Goal: Information Seeking & Learning: Learn about a topic

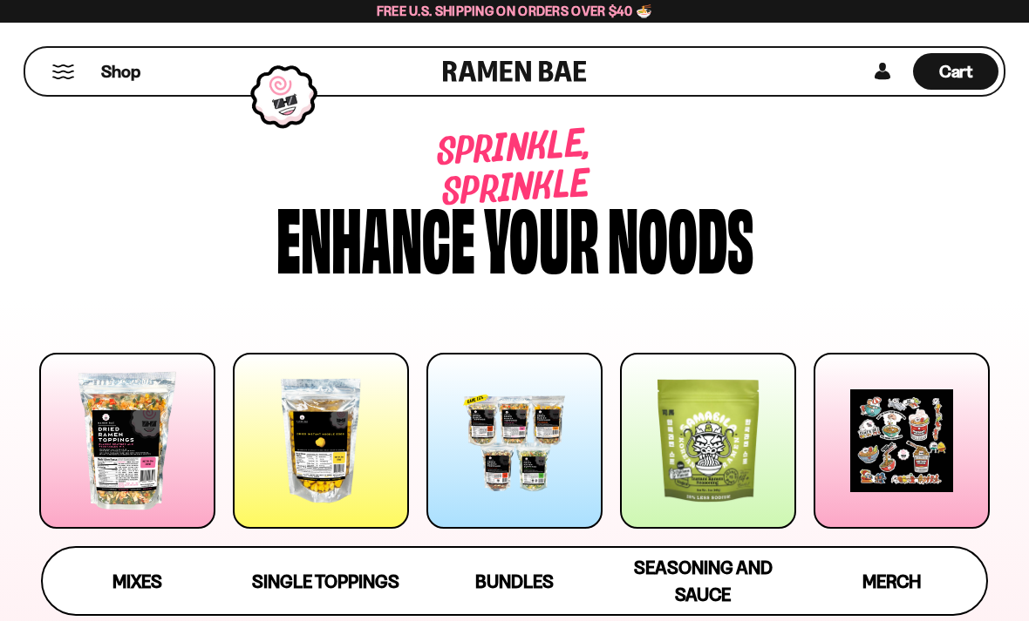
click at [63, 71] on button "Mobile Menu Trigger" at bounding box center [63, 71] width 24 height 15
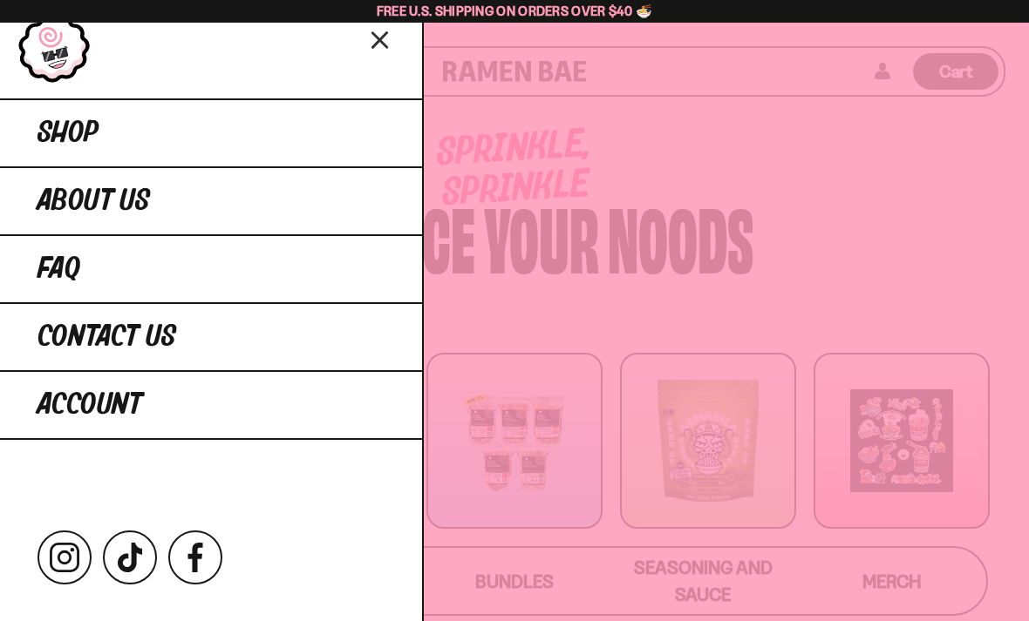
click at [133, 249] on link "FAQ" at bounding box center [211, 268] width 422 height 68
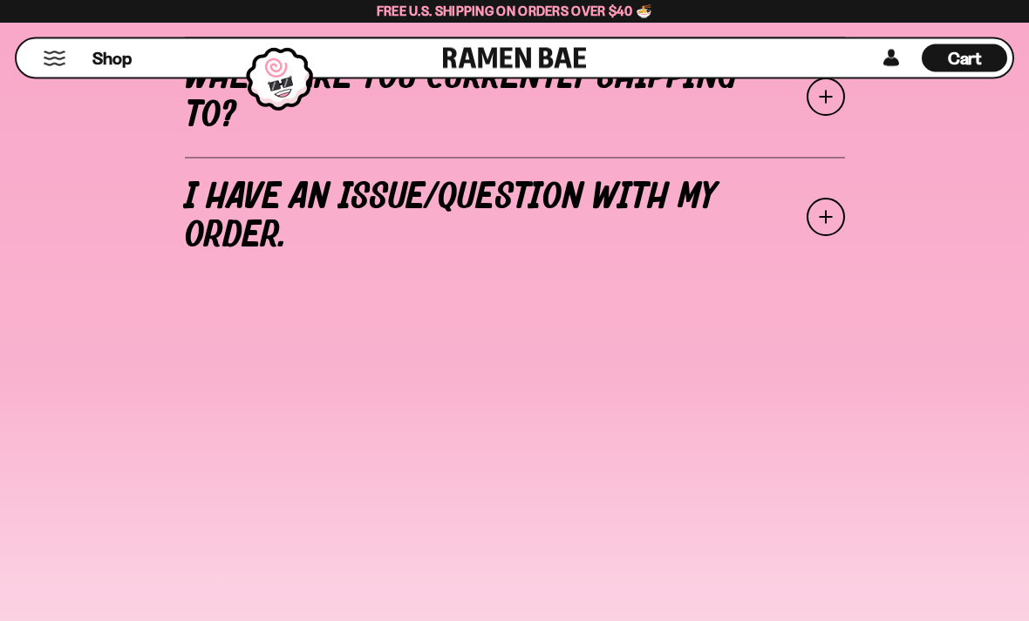
scroll to position [982, 0]
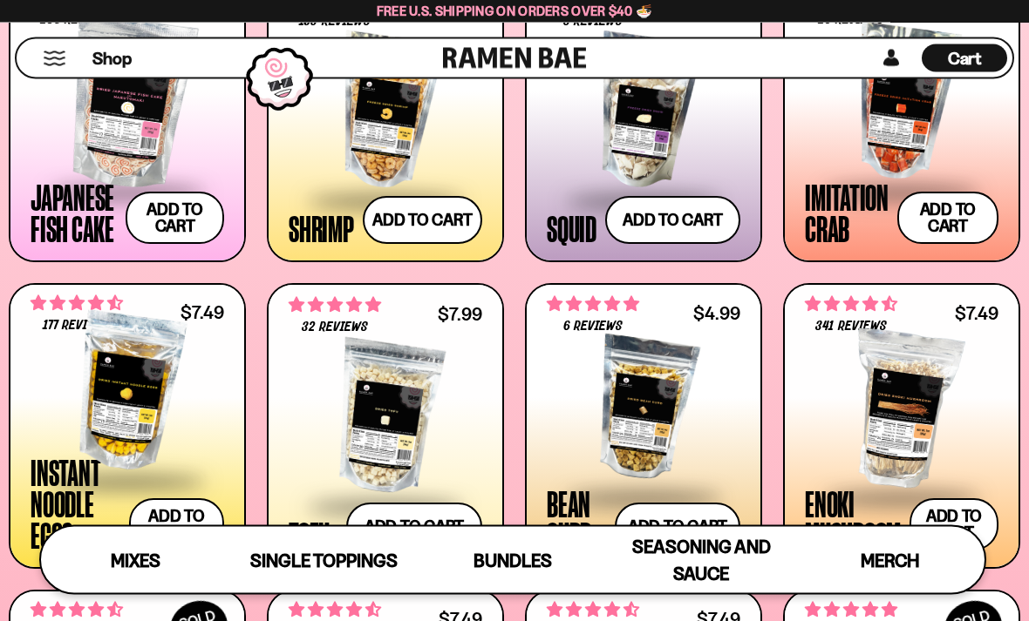
scroll to position [1479, 0]
click at [578, 491] on span at bounding box center [643, 498] width 193 height 61
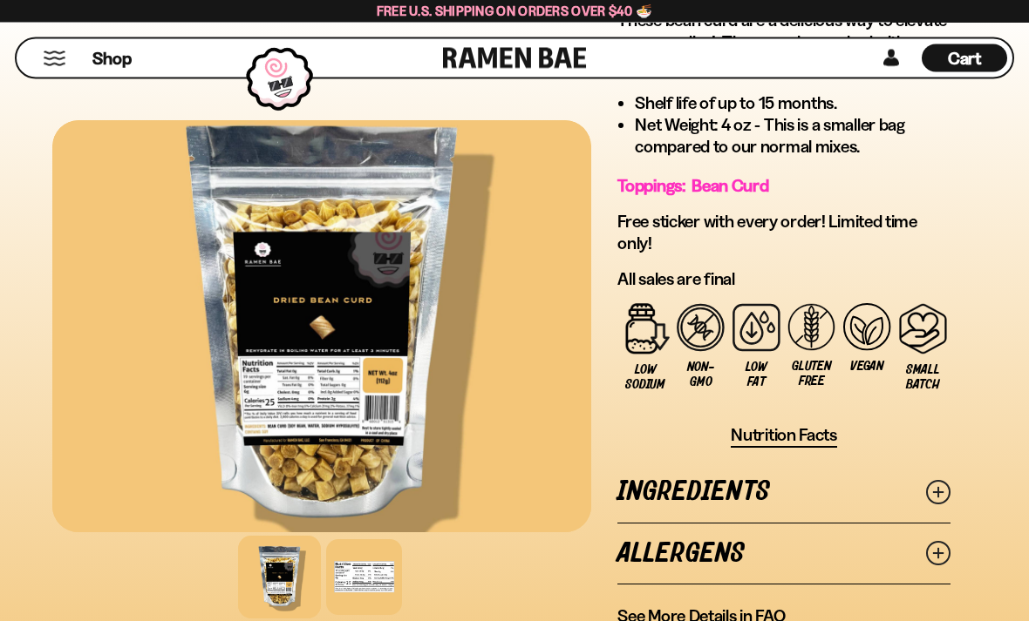
scroll to position [758, 0]
click at [819, 435] on span "Nutrition Facts" at bounding box center [783, 435] width 106 height 22
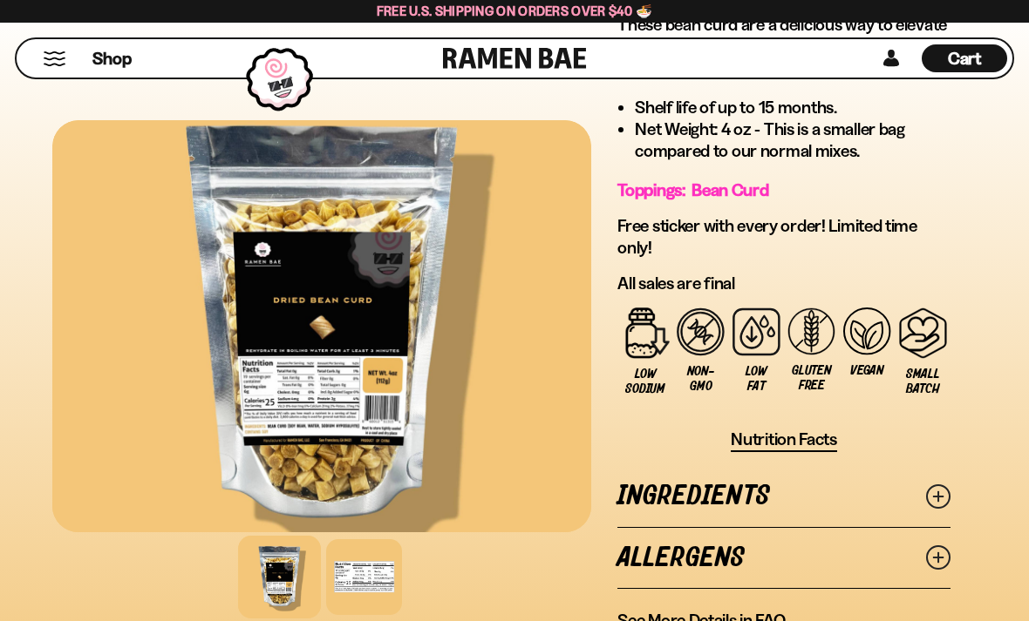
scroll to position [786, 0]
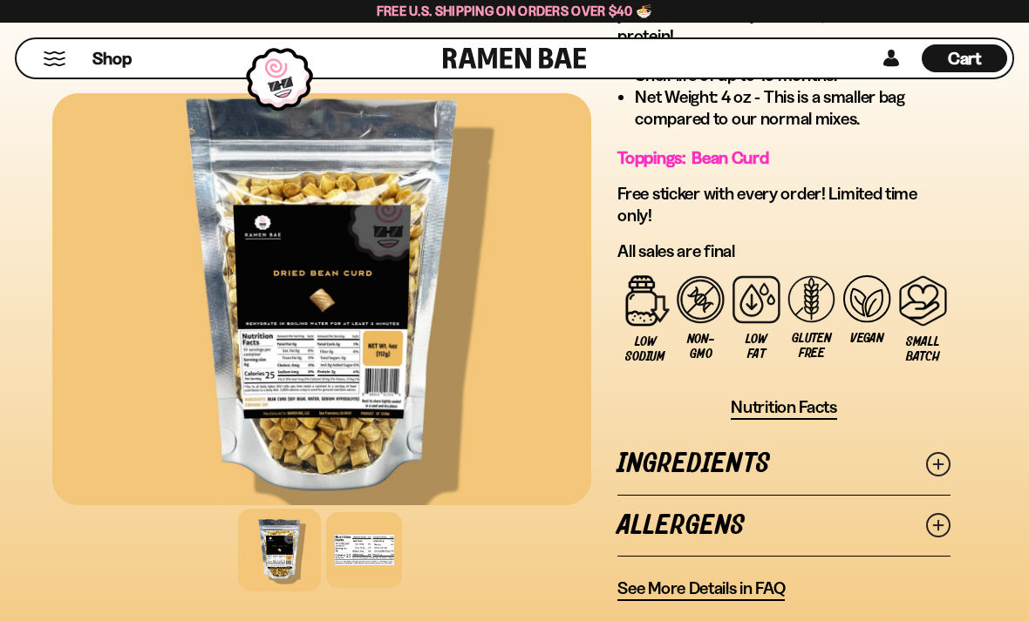
click at [376, 544] on div at bounding box center [364, 551] width 76 height 76
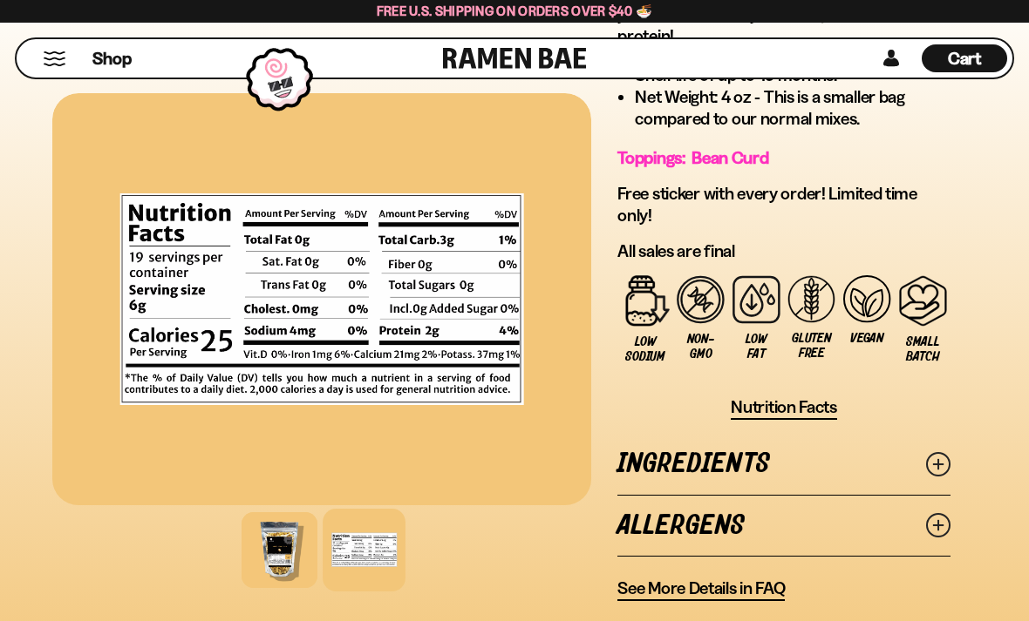
click at [934, 458] on icon at bounding box center [938, 464] width 24 height 24
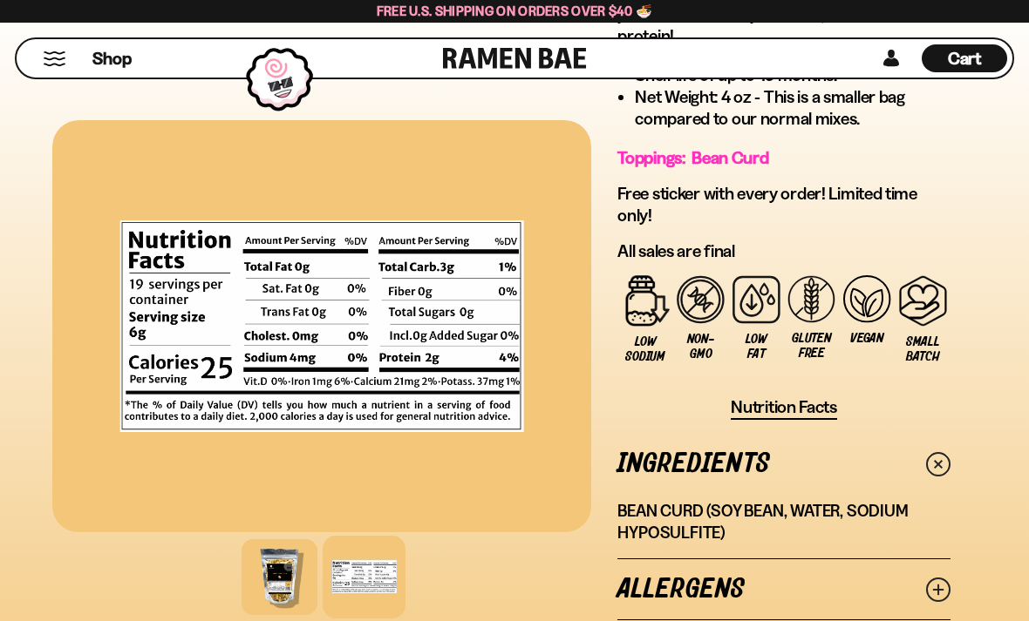
click at [944, 593] on icon at bounding box center [938, 590] width 24 height 24
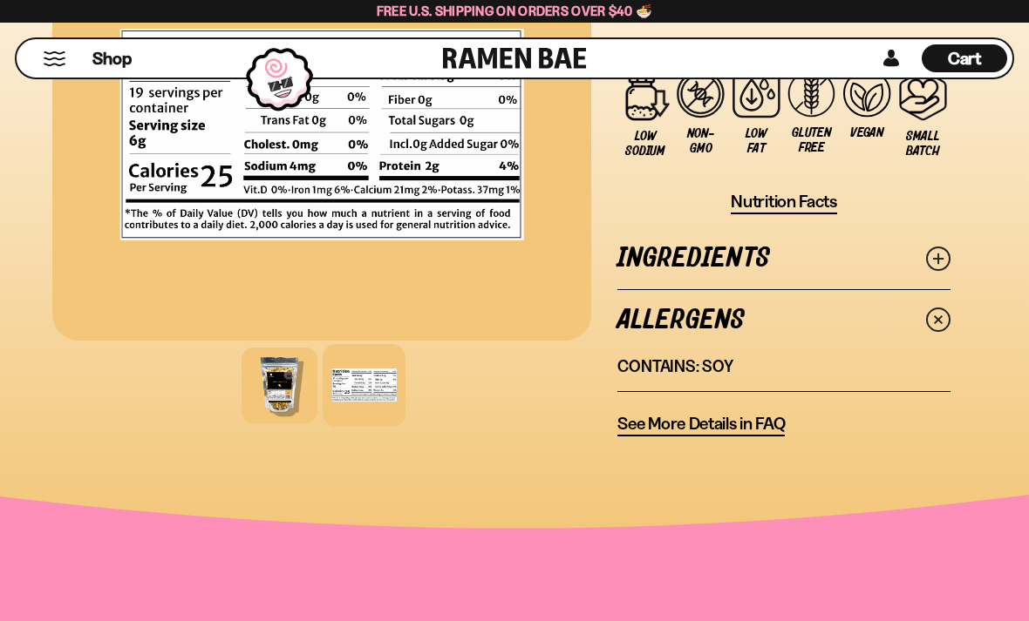
scroll to position [993, 0]
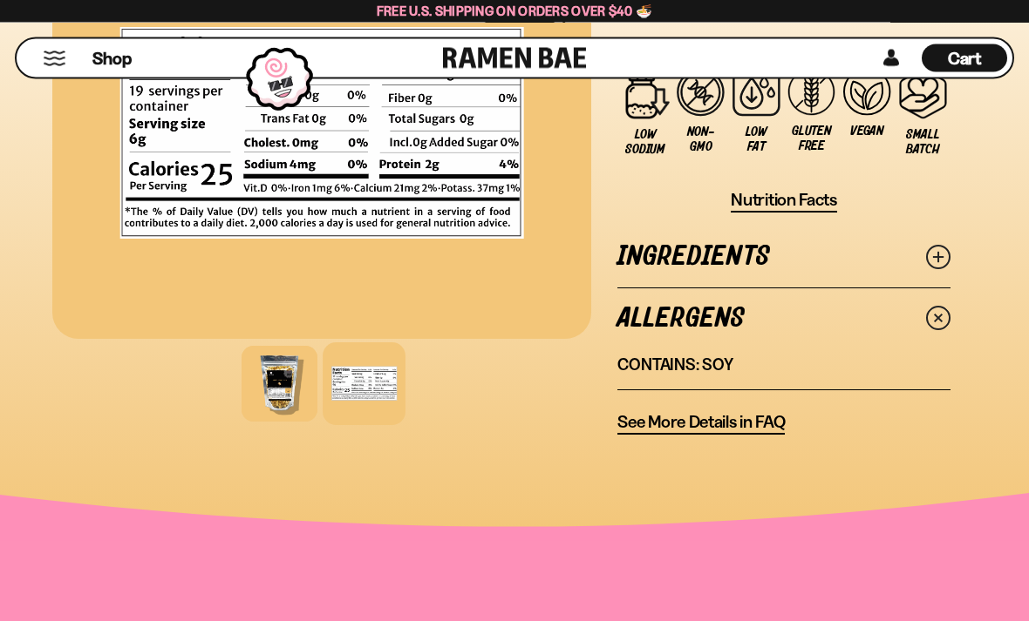
click at [750, 425] on span "See More Details in FAQ" at bounding box center [700, 423] width 167 height 22
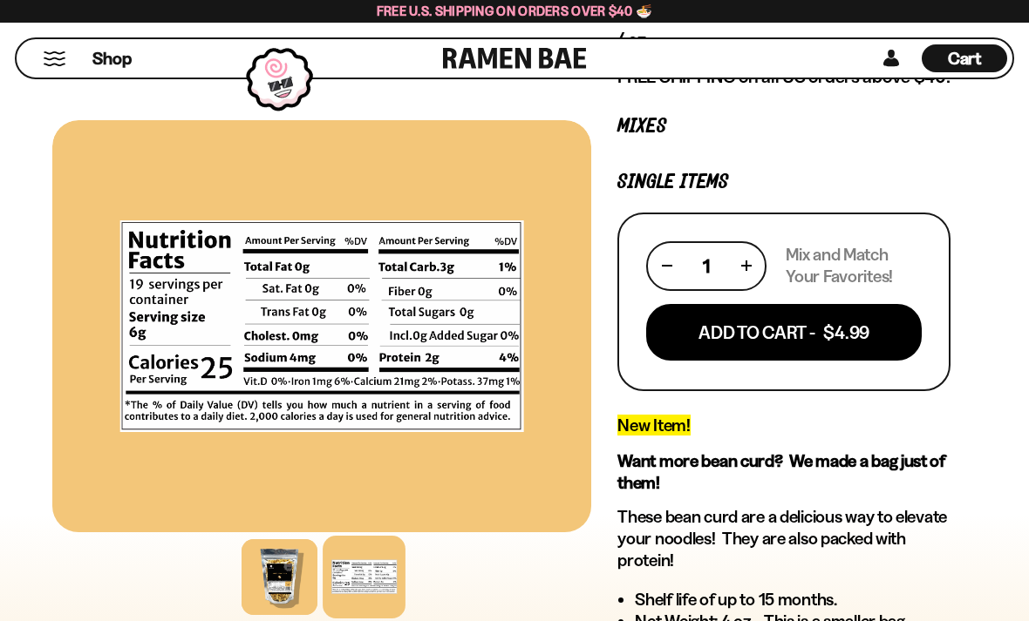
scroll to position [261, 0]
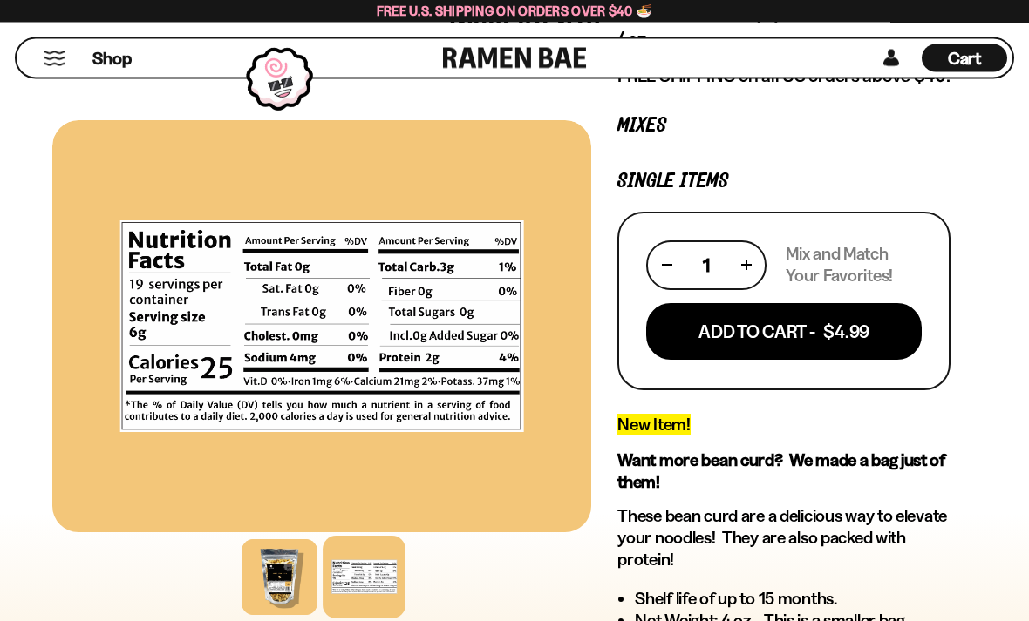
click at [274, 615] on div at bounding box center [279, 578] width 76 height 76
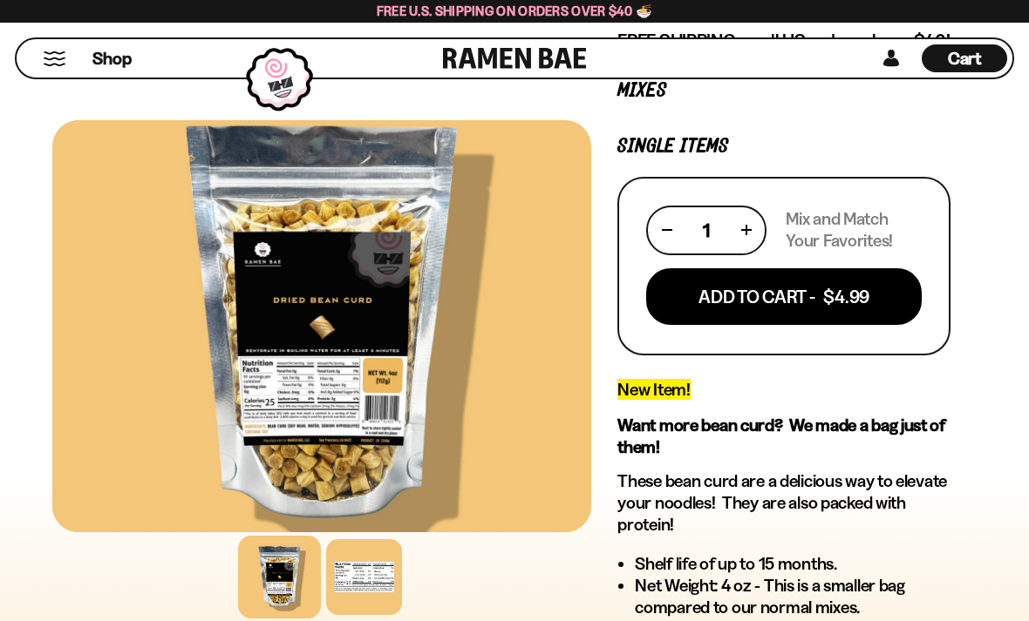
scroll to position [295, 0]
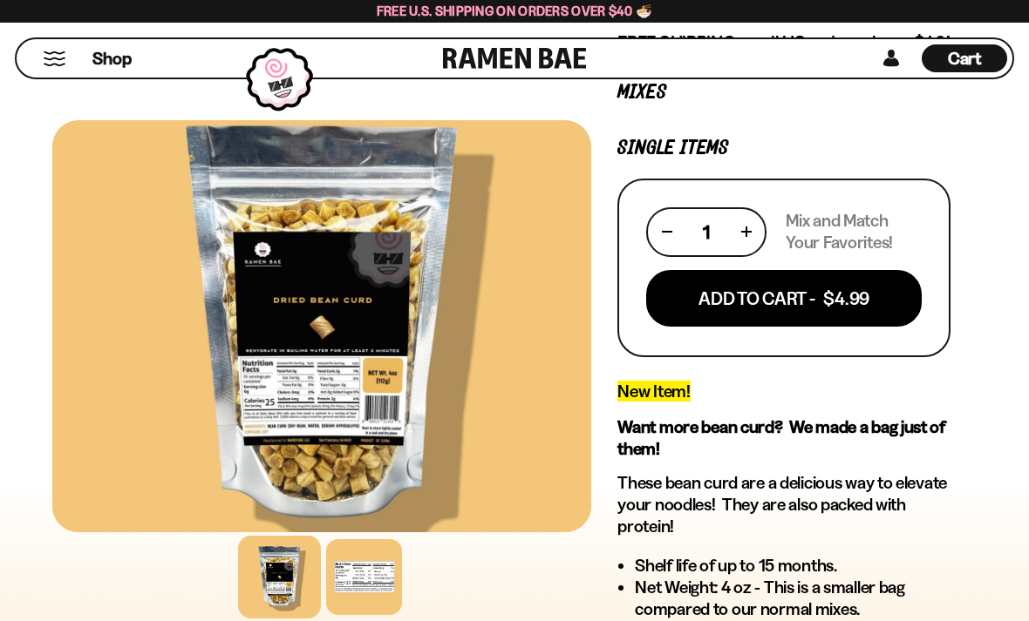
click at [268, 357] on div at bounding box center [321, 326] width 539 height 412
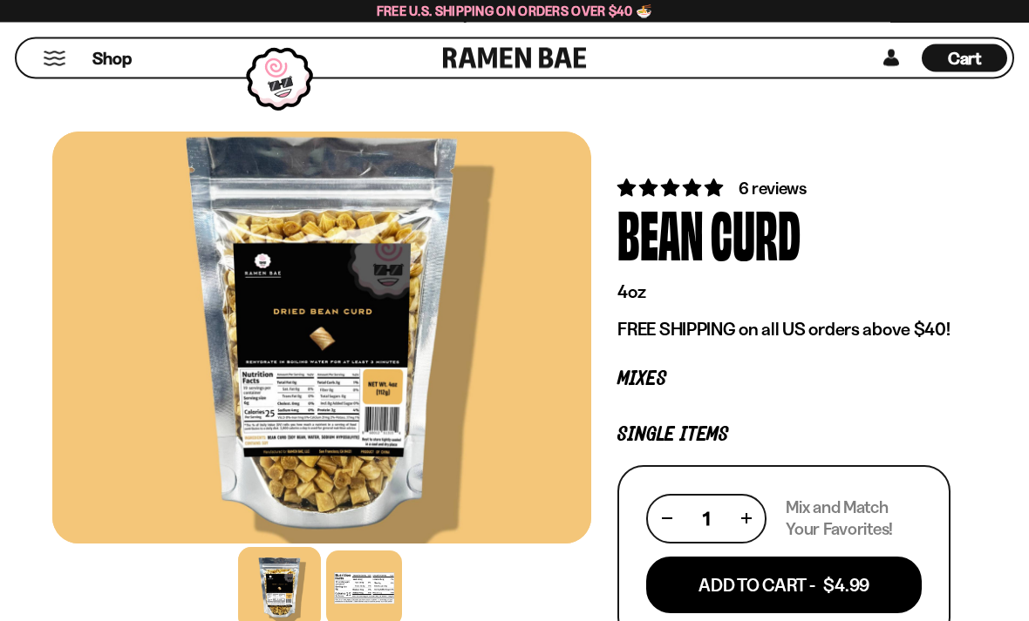
scroll to position [0, 0]
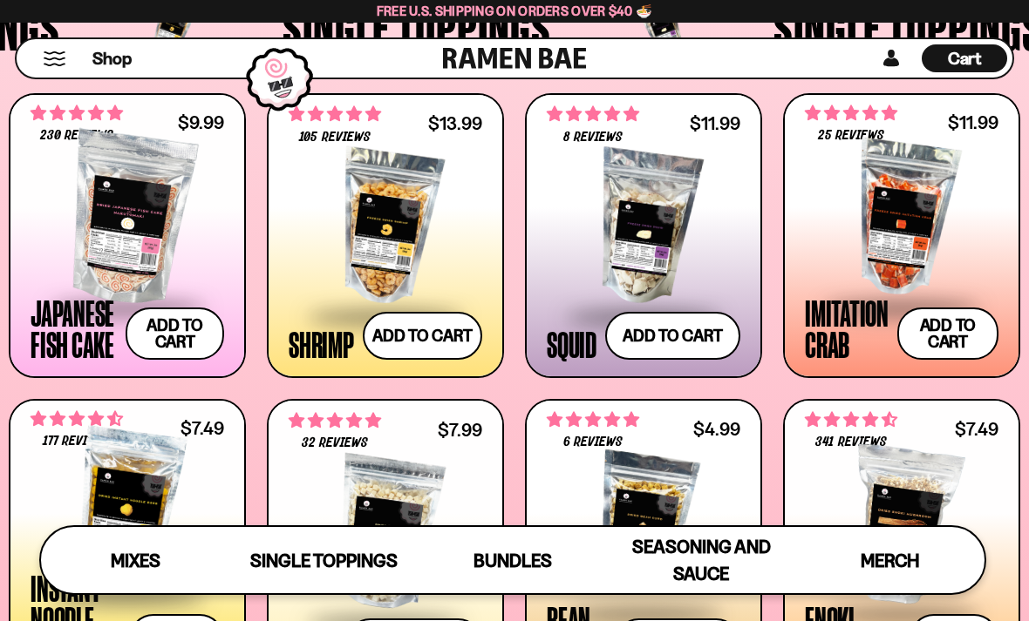
scroll to position [1397, 0]
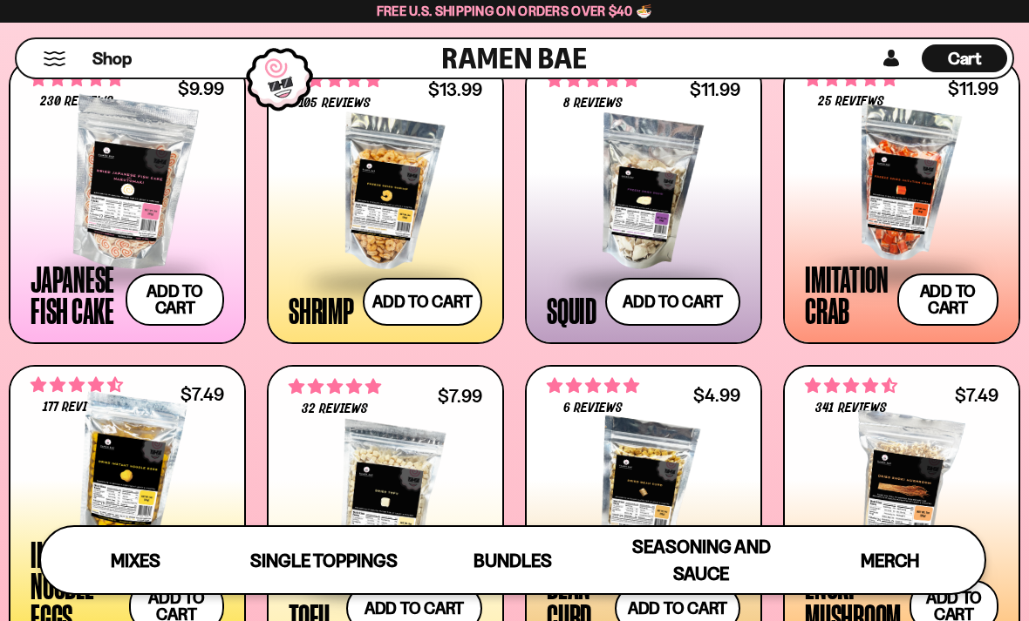
click at [126, 167] on div at bounding box center [127, 185] width 193 height 174
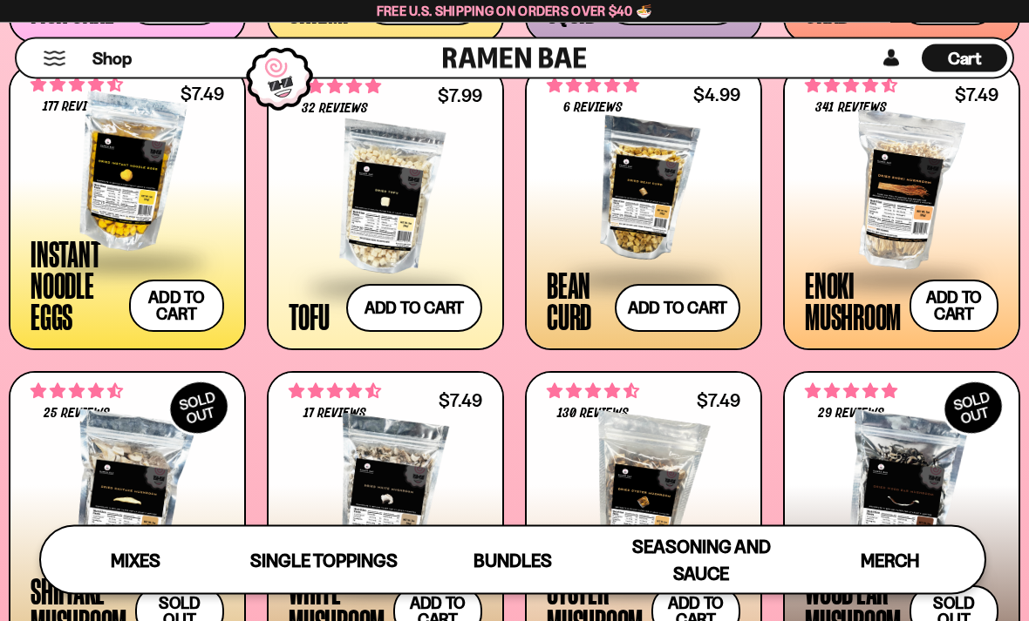
scroll to position [1704, 0]
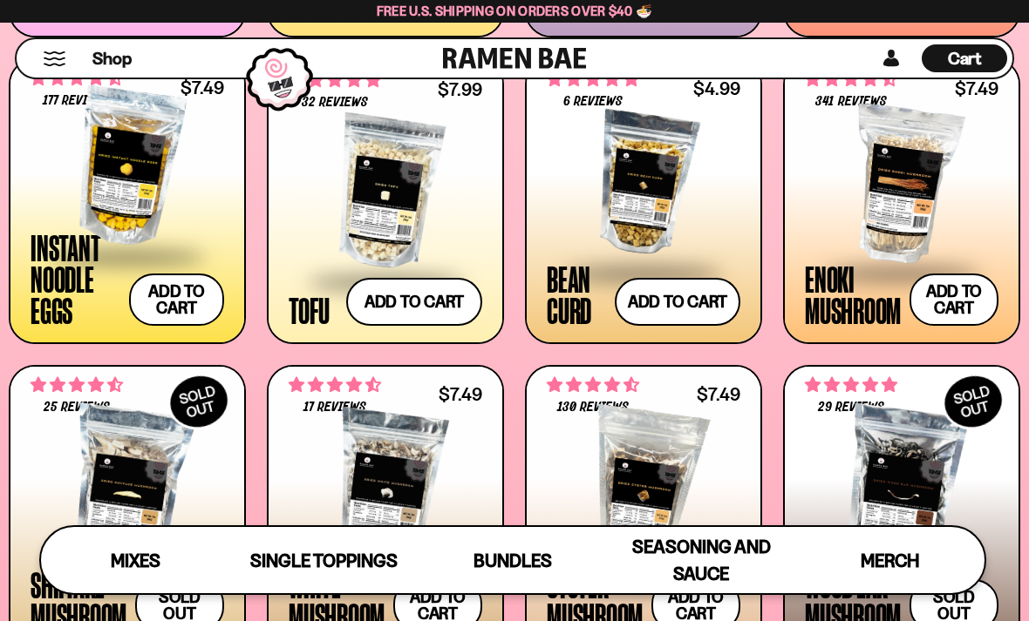
click at [152, 170] on div at bounding box center [127, 167] width 193 height 174
click at [137, 123] on div at bounding box center [127, 167] width 193 height 174
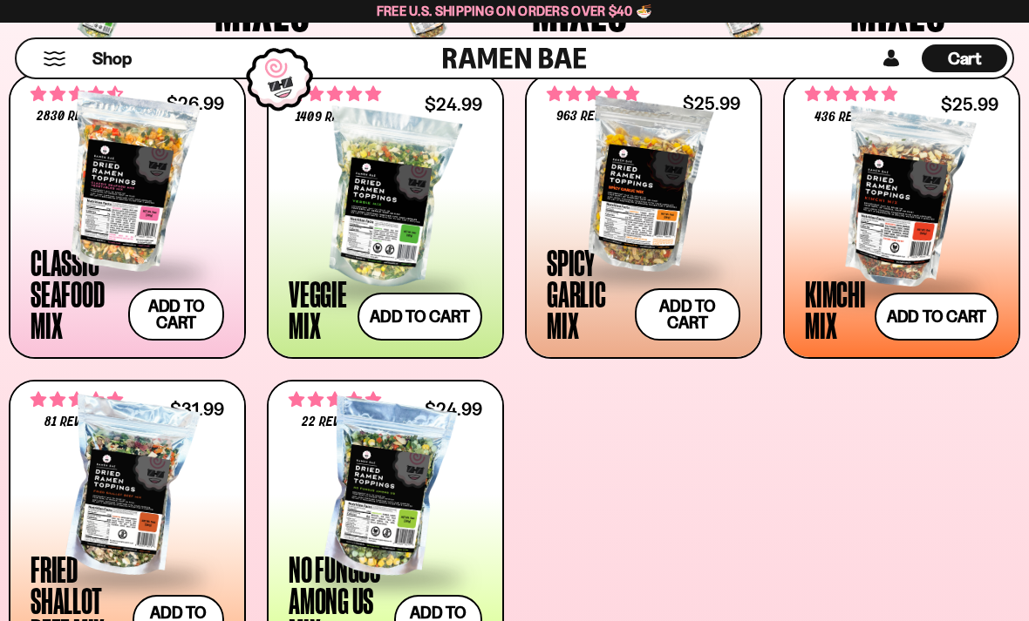
scroll to position [661, 0]
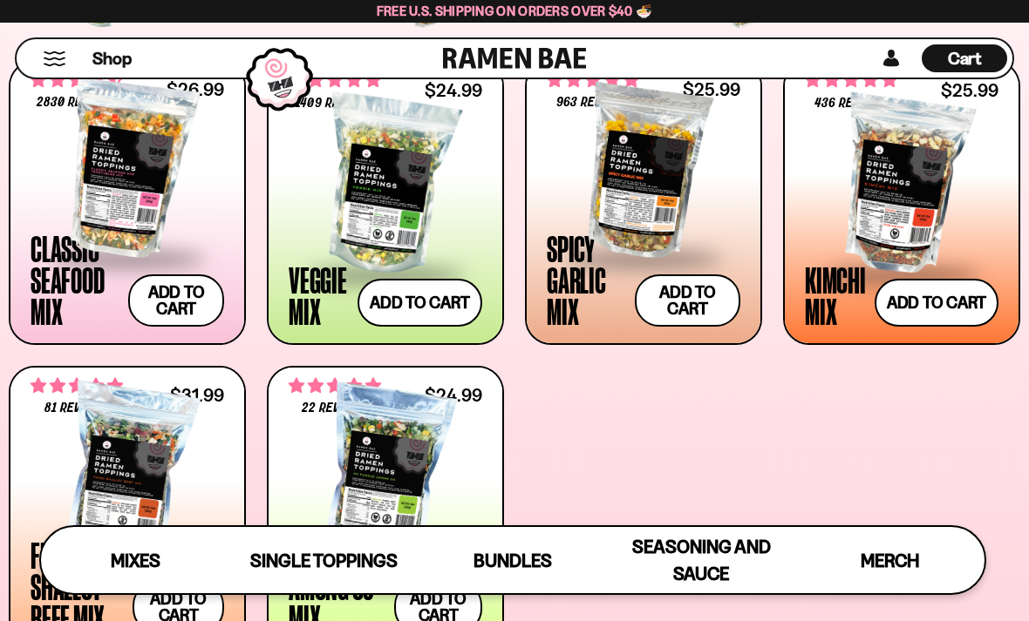
click at [165, 424] on div at bounding box center [127, 475] width 193 height 174
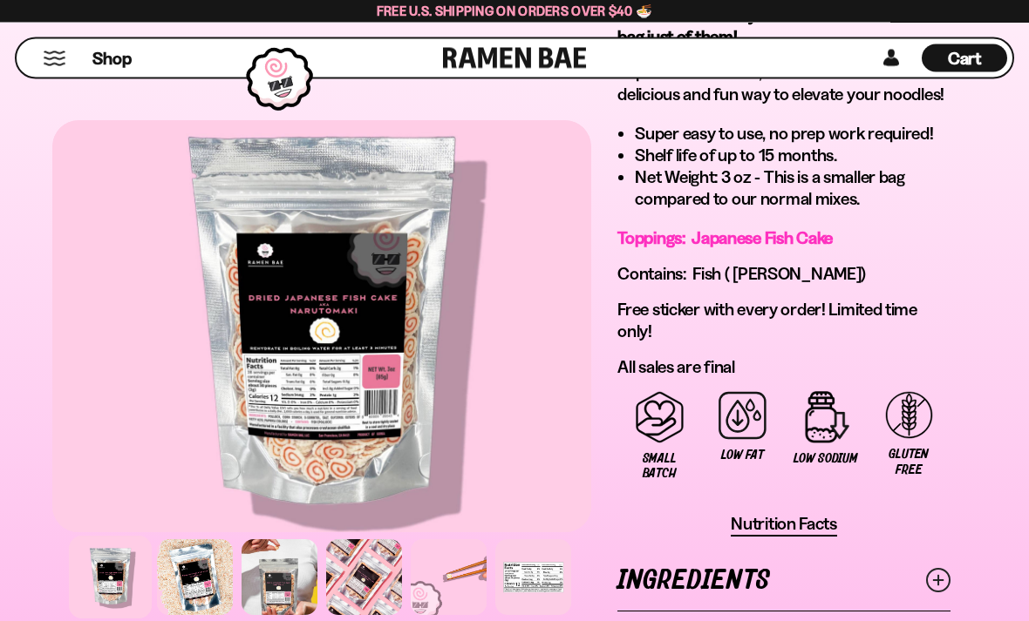
scroll to position [1307, 0]
click at [193, 615] on div at bounding box center [195, 578] width 76 height 76
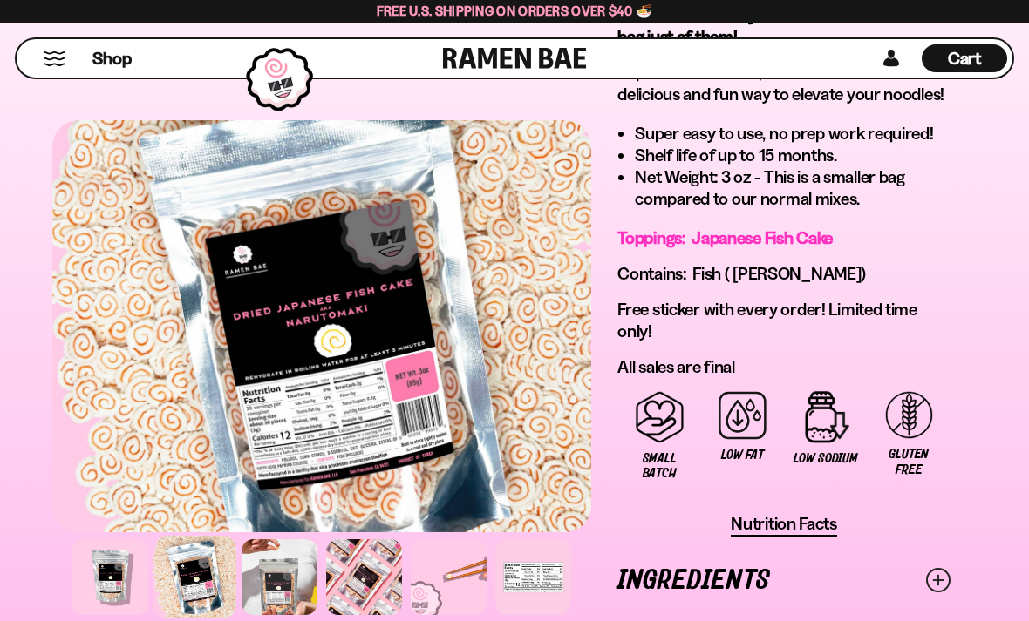
click at [282, 614] on div at bounding box center [279, 578] width 76 height 76
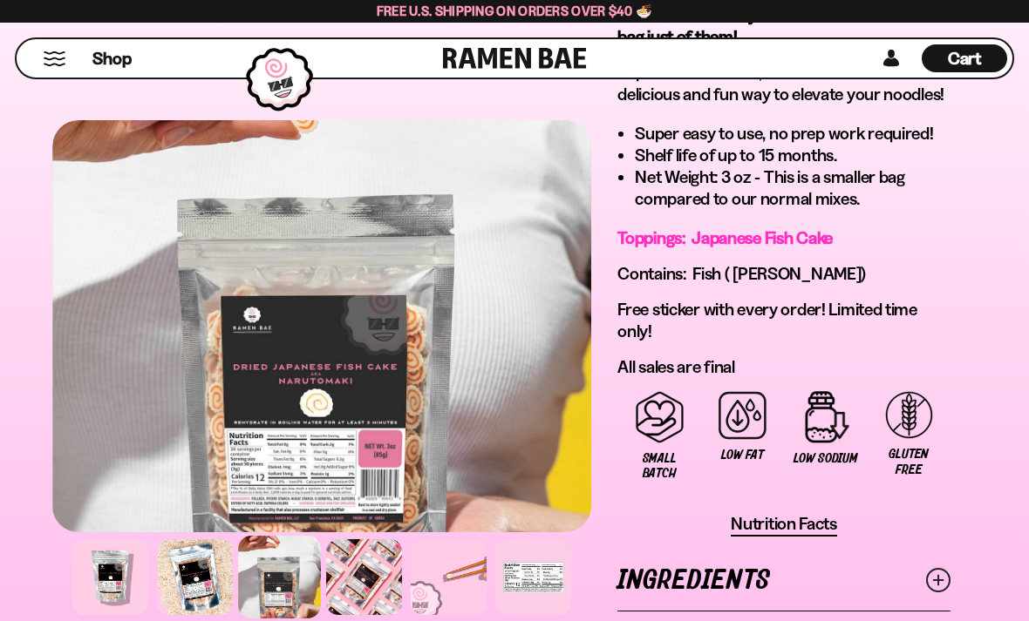
click at [356, 615] on div at bounding box center [364, 578] width 76 height 76
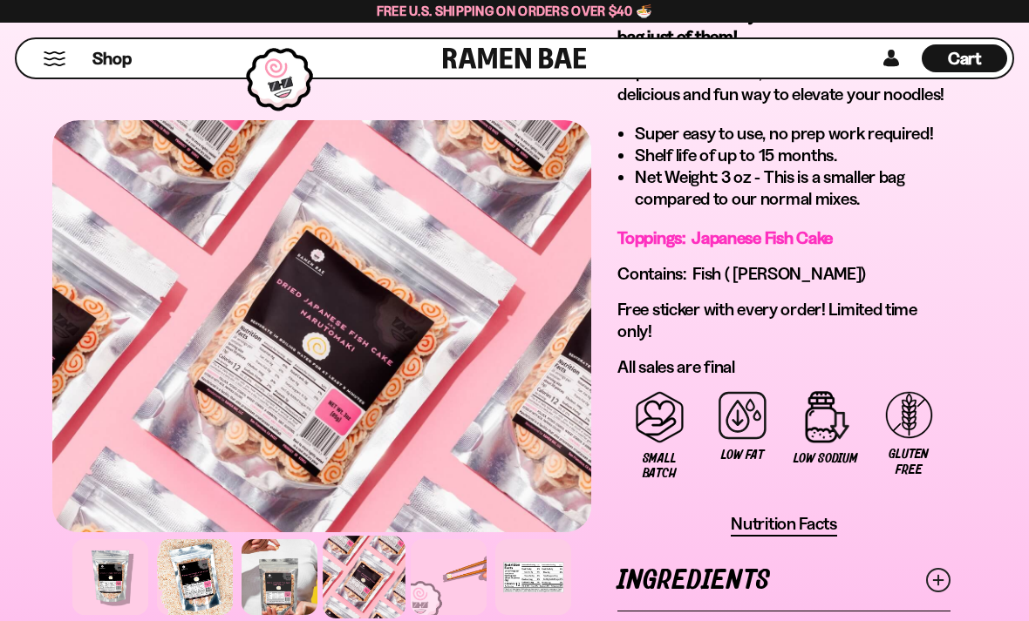
click at [431, 615] on div at bounding box center [449, 578] width 76 height 76
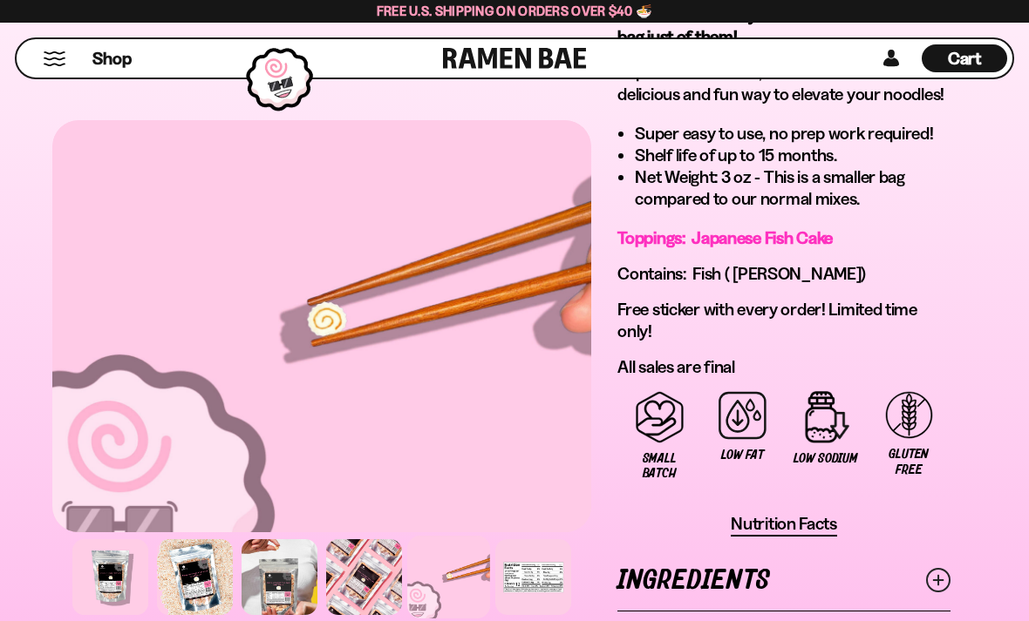
click at [548, 615] on div at bounding box center [533, 578] width 76 height 76
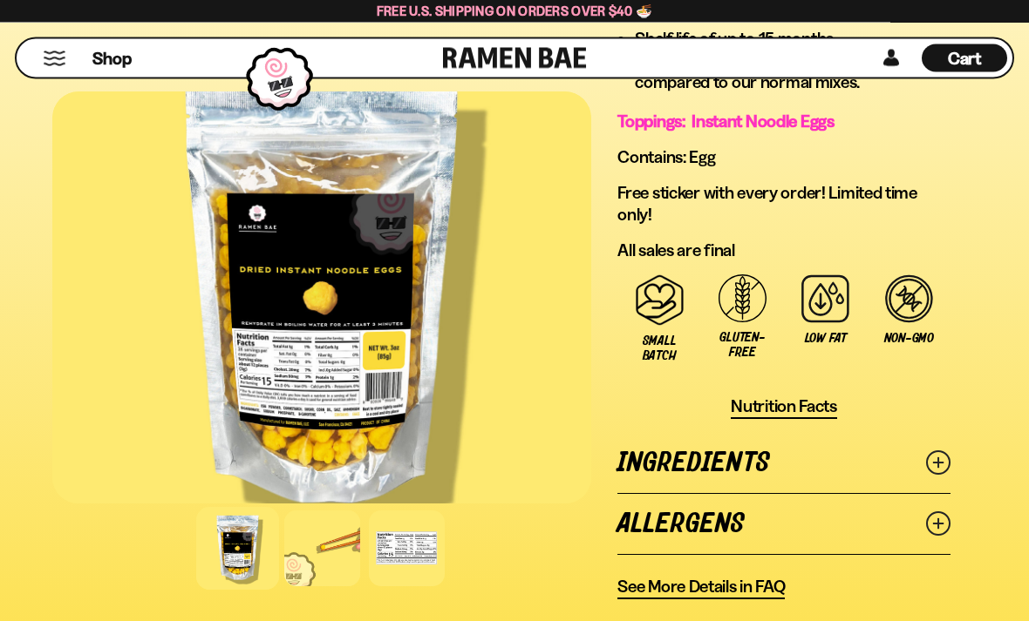
scroll to position [1498, 0]
click at [941, 467] on line at bounding box center [938, 462] width 9 height 9
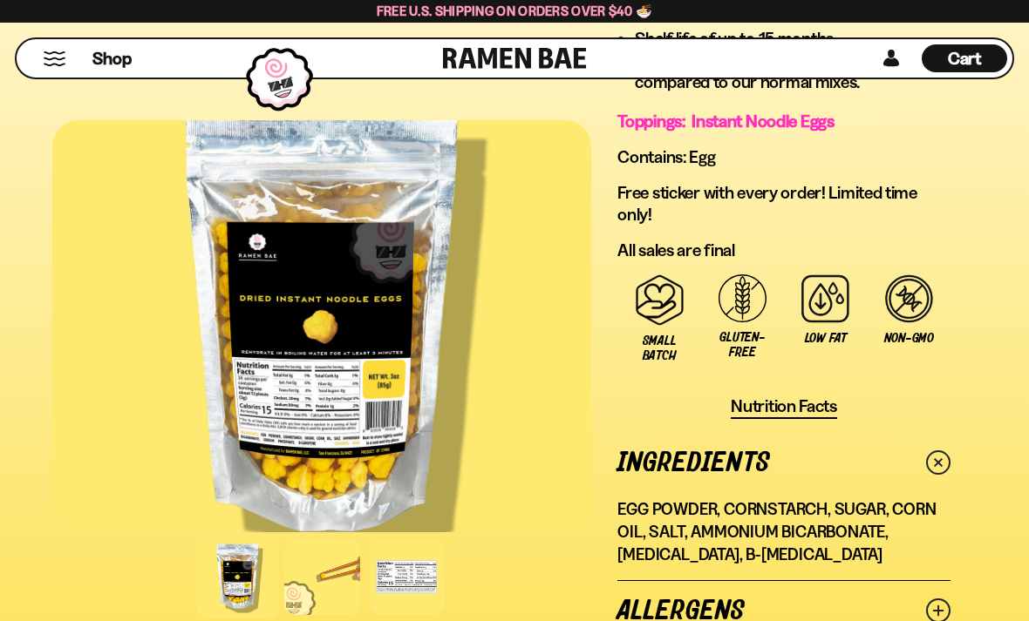
click at [424, 615] on div at bounding box center [407, 578] width 76 height 76
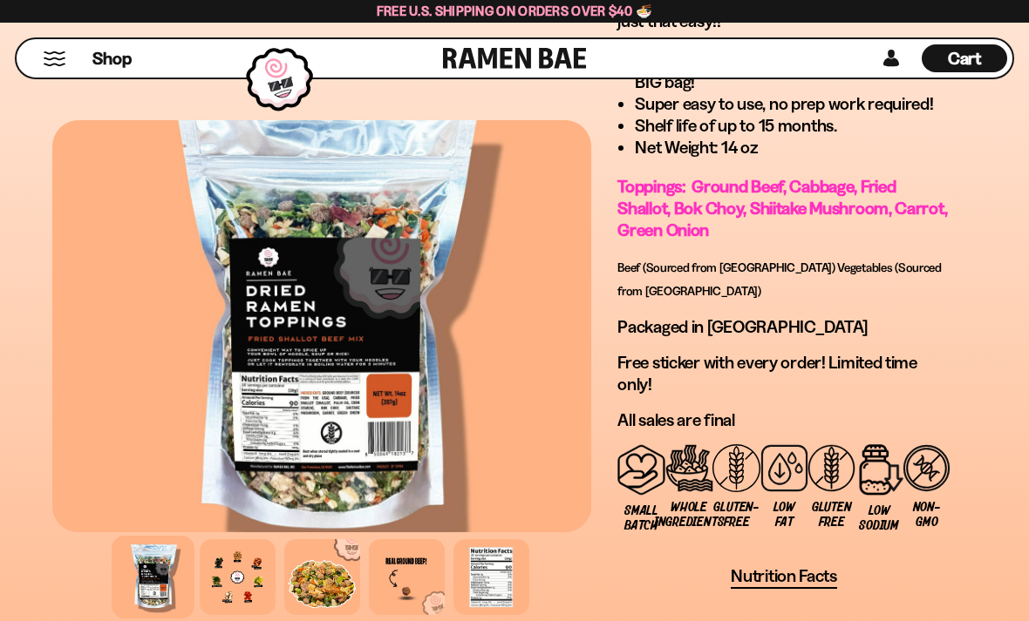
scroll to position [1679, 0]
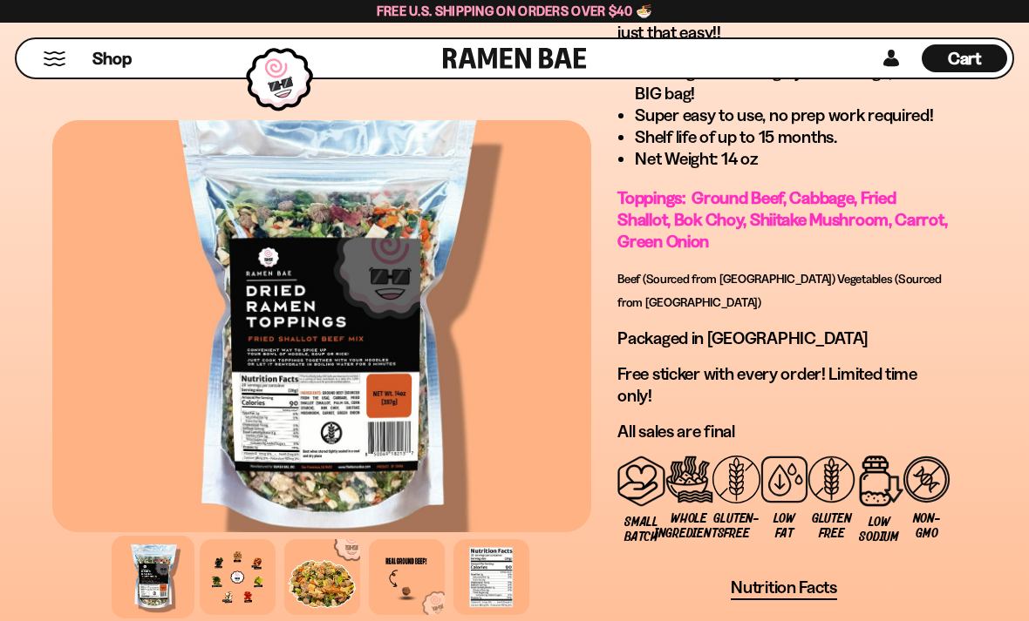
click at [799, 577] on span "Nutrition Facts" at bounding box center [783, 588] width 106 height 22
click at [808, 577] on span "Nutrition Facts" at bounding box center [783, 588] width 106 height 22
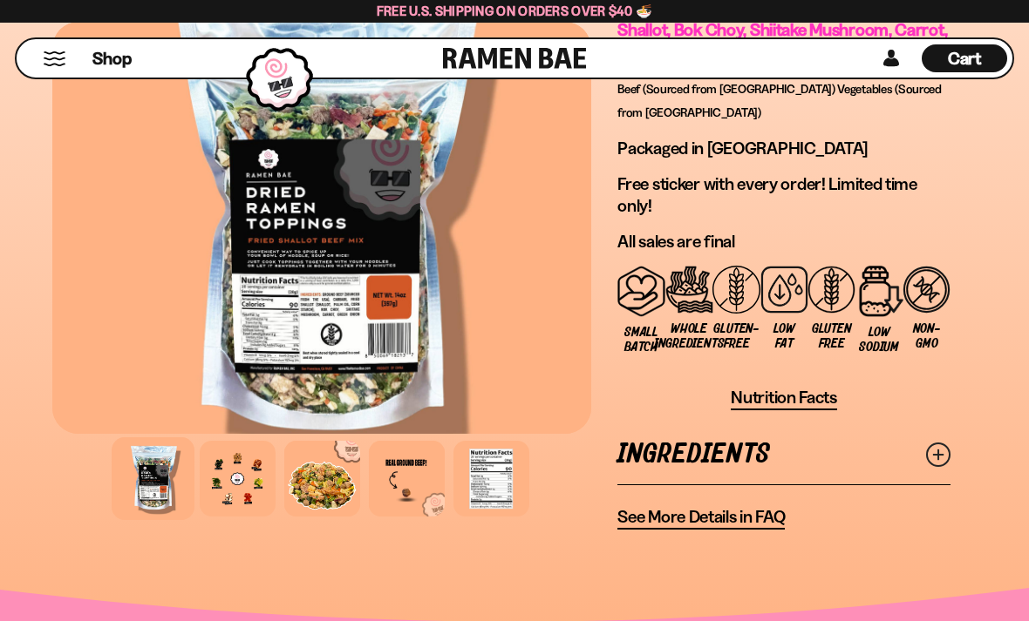
scroll to position [1918, 0]
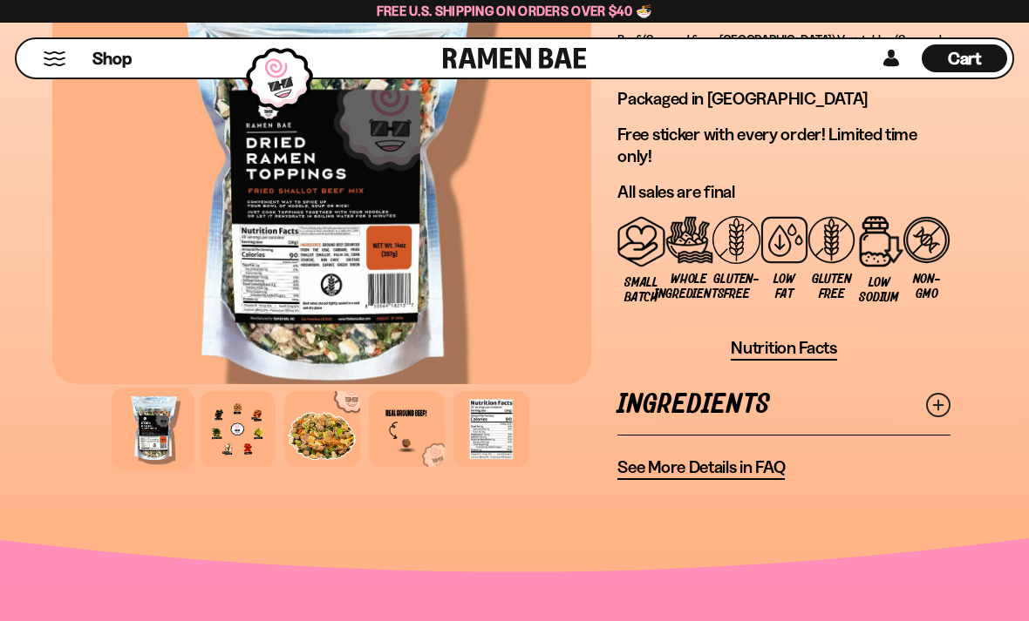
click at [935, 393] on icon at bounding box center [938, 405] width 24 height 24
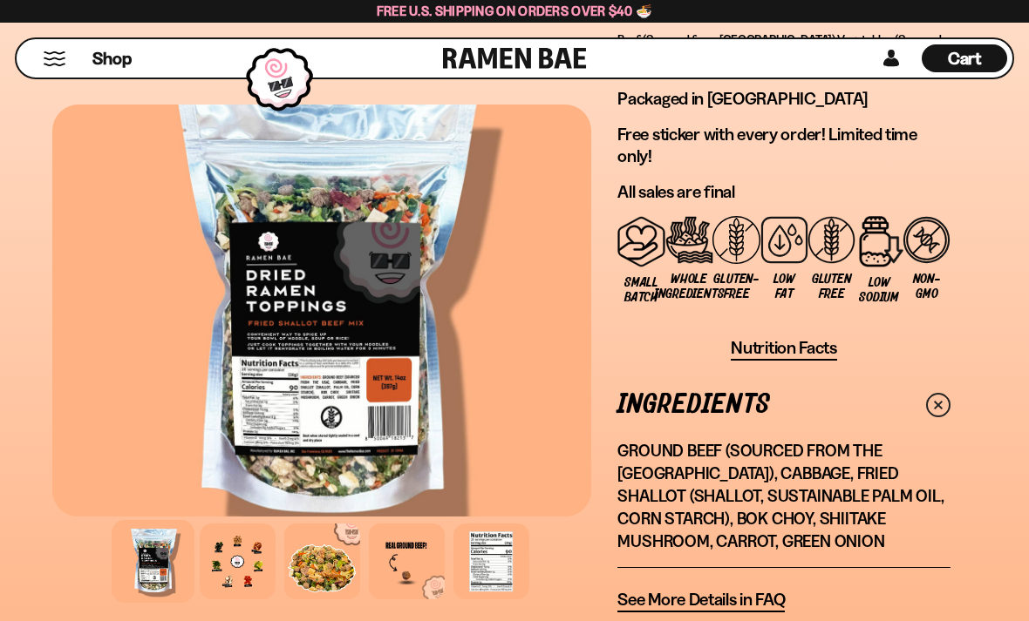
click at [489, 538] on div at bounding box center [491, 562] width 76 height 76
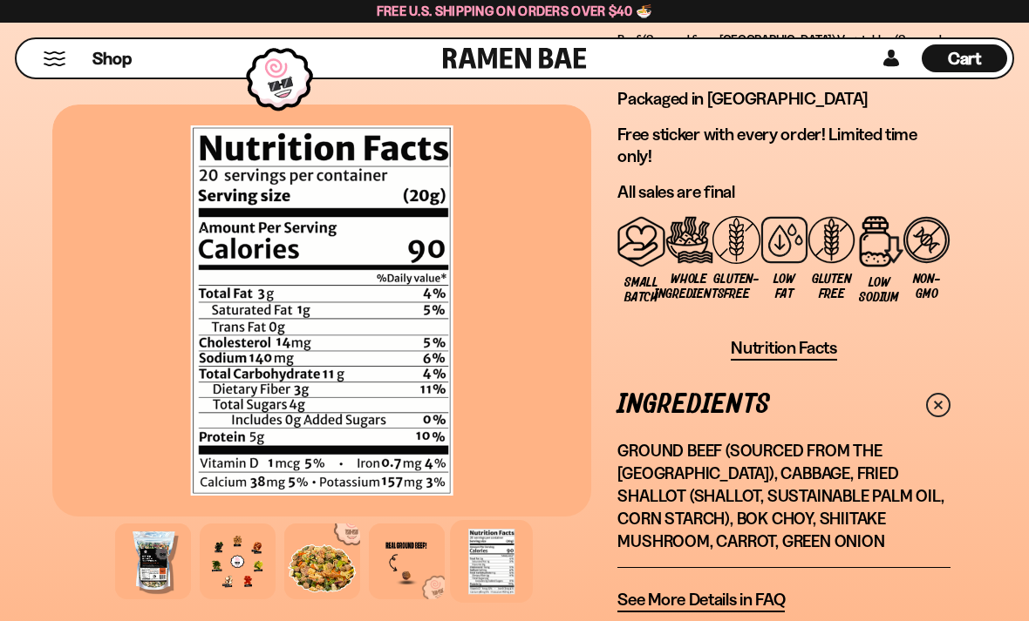
click at [251, 541] on div at bounding box center [238, 562] width 76 height 76
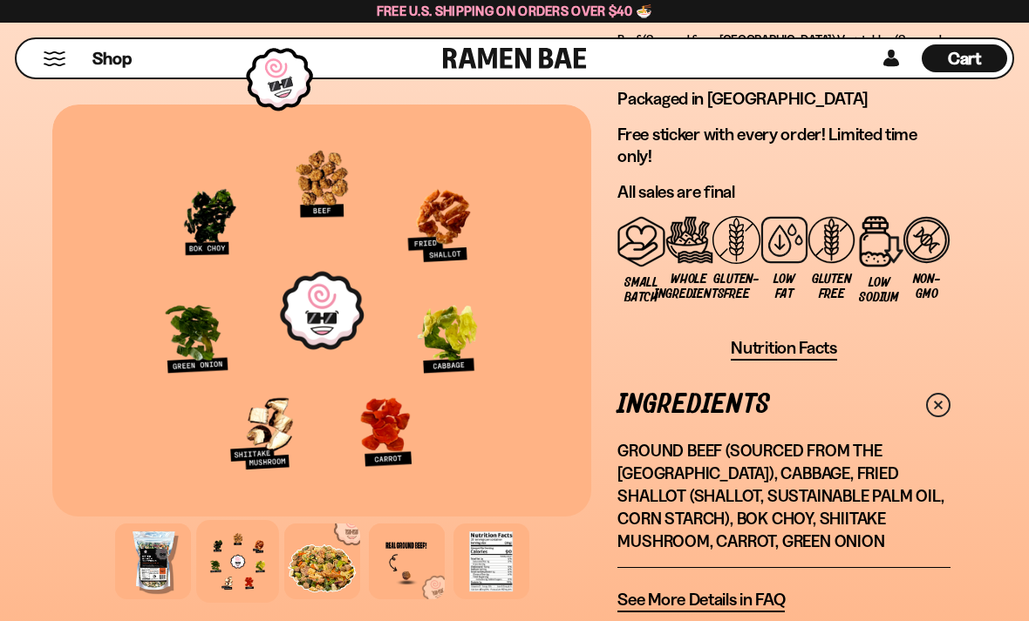
click at [322, 543] on div at bounding box center [322, 562] width 76 height 76
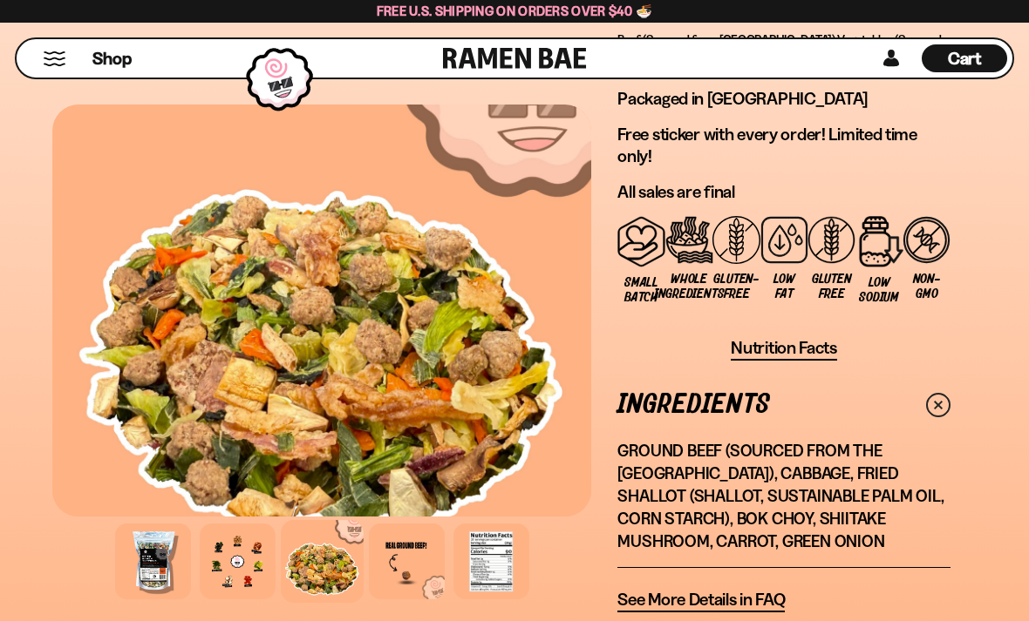
click at [408, 524] on div at bounding box center [407, 562] width 76 height 76
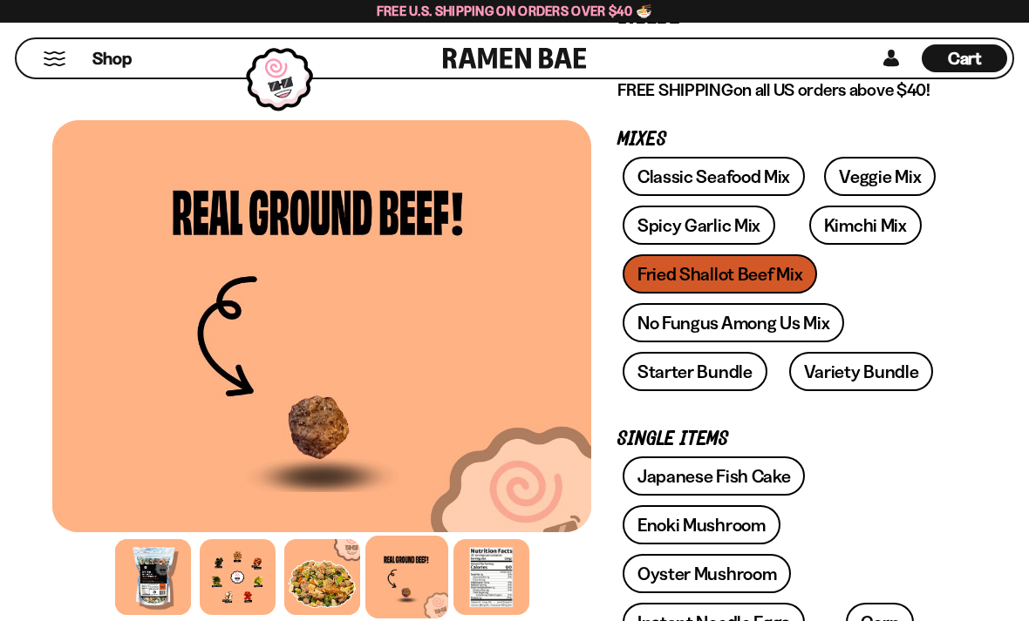
scroll to position [309, 0]
